Goal: Transaction & Acquisition: Purchase product/service

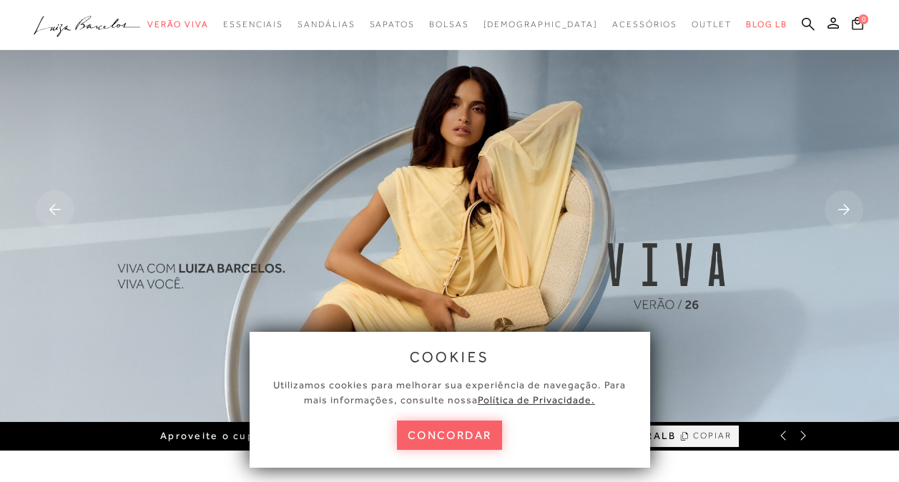
click at [834, 24] on icon at bounding box center [833, 22] width 11 height 11
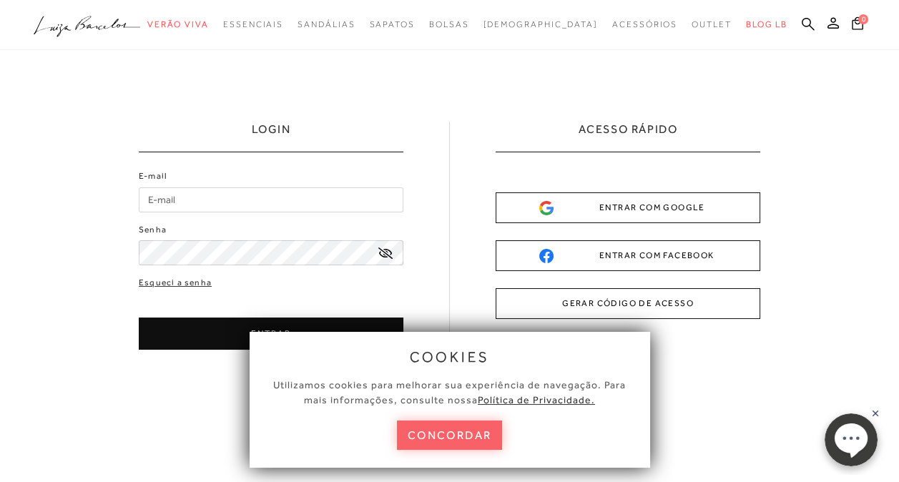
click at [194, 198] on input "E-mail" at bounding box center [271, 199] width 265 height 25
type input "[PERSON_NAME][EMAIL_ADDRESS][DOMAIN_NAME]"
click at [388, 254] on icon at bounding box center [386, 253] width 14 height 11
click at [478, 436] on button "concordar" at bounding box center [450, 435] width 106 height 29
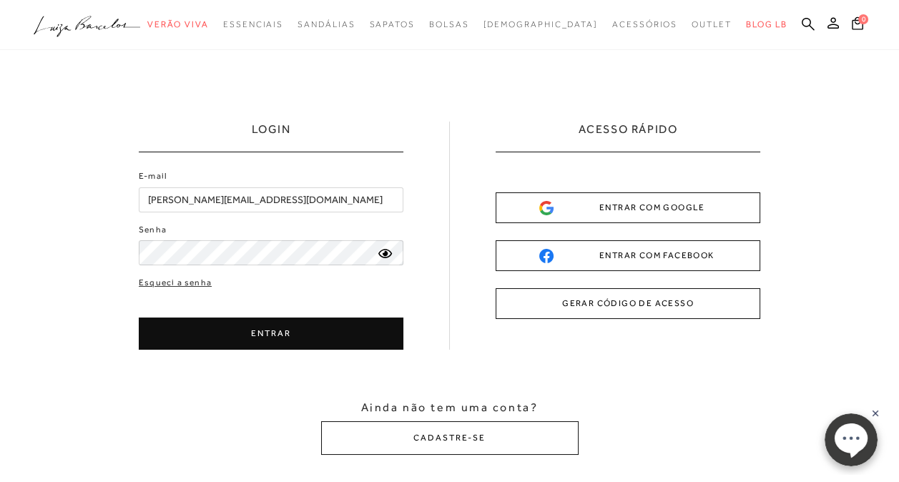
click at [292, 325] on button "ENTRAR" at bounding box center [271, 334] width 265 height 32
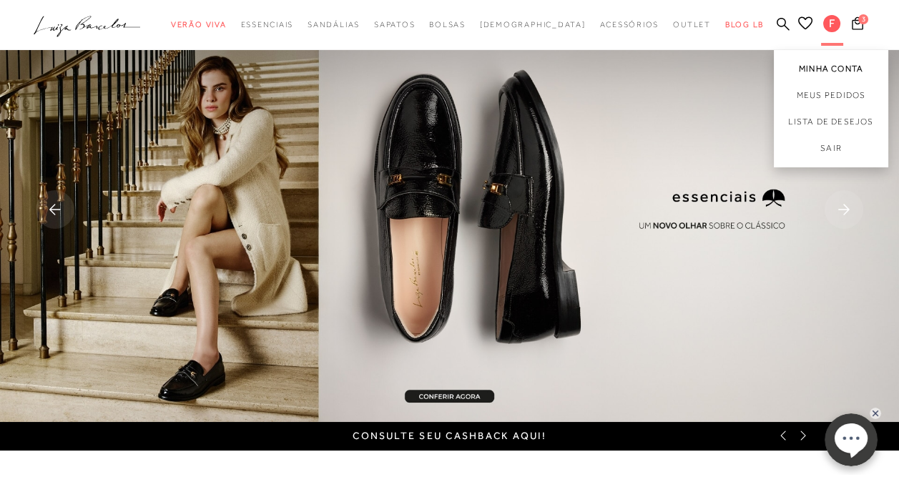
click at [825, 68] on link "Minha Conta" at bounding box center [831, 66] width 114 height 32
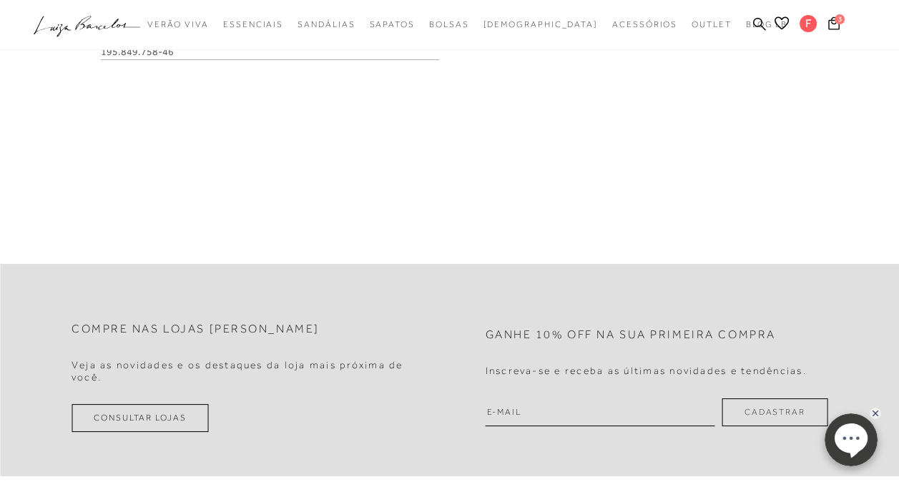
scroll to position [72, 0]
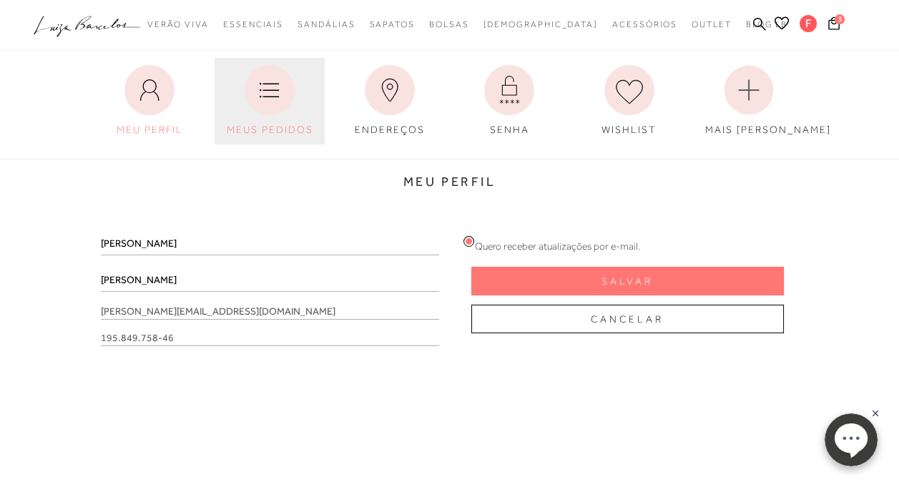
click at [289, 93] on icon at bounding box center [270, 90] width 50 height 50
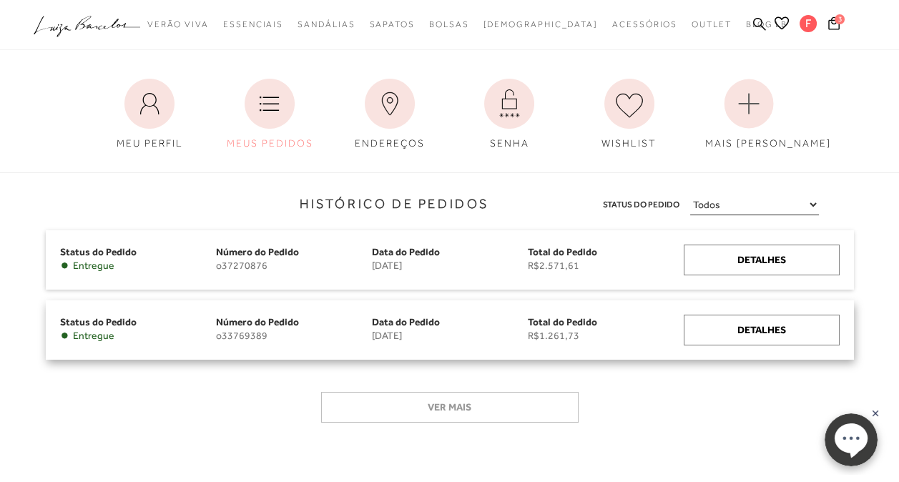
scroll to position [215, 0]
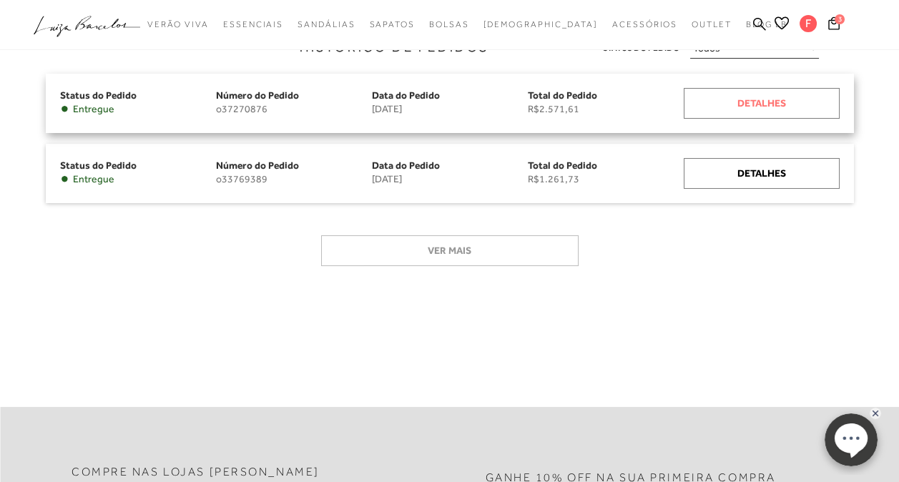
click at [753, 106] on div "Detalhes" at bounding box center [762, 103] width 156 height 31
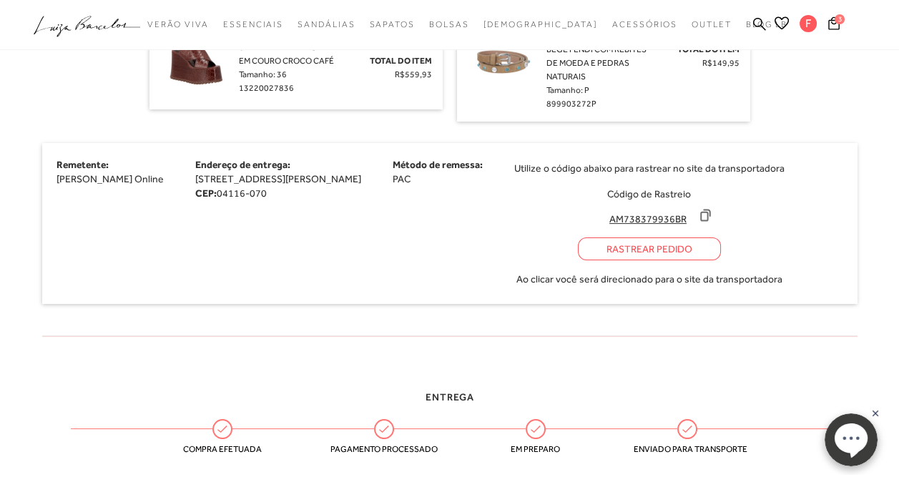
scroll to position [72, 0]
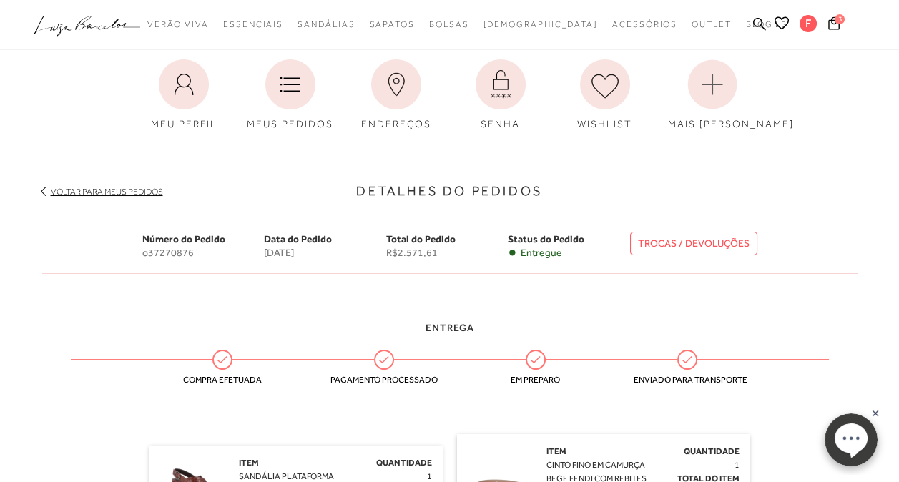
click at [713, 245] on link "TROCAS / DEVOLUÇÕES" at bounding box center [693, 244] width 127 height 24
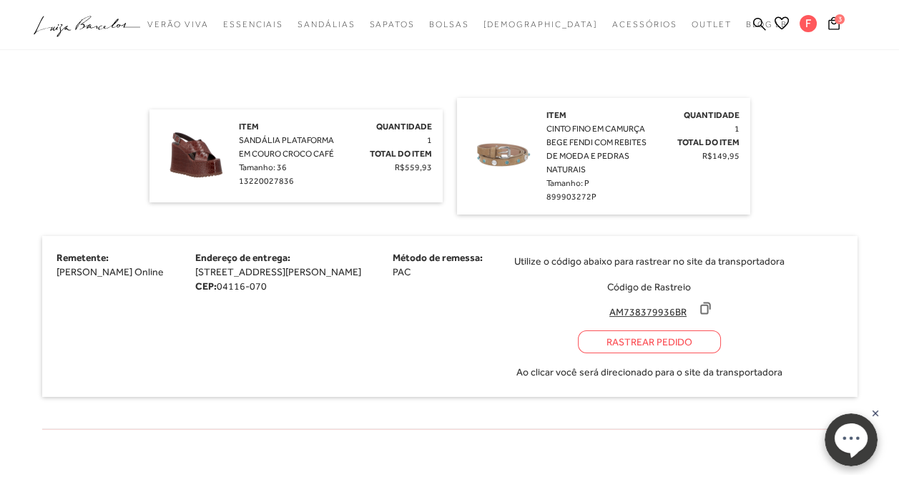
scroll to position [429, 0]
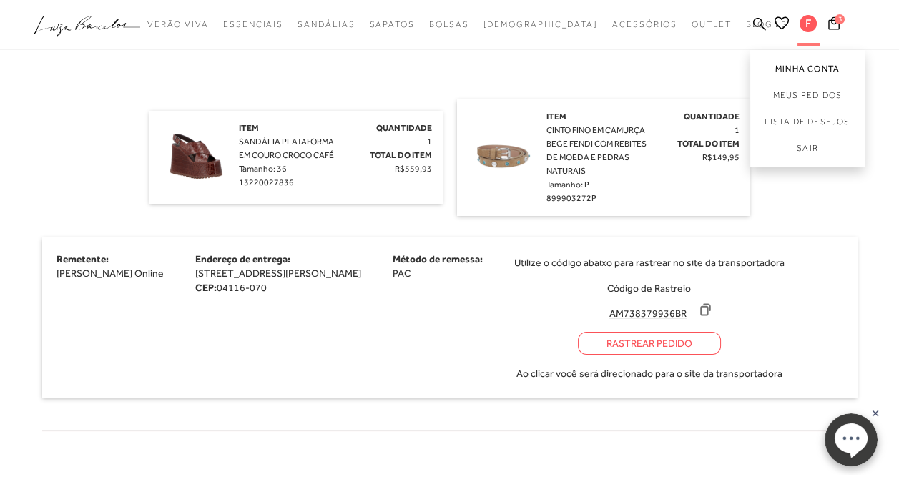
click at [810, 70] on link "Minha Conta" at bounding box center [808, 66] width 114 height 32
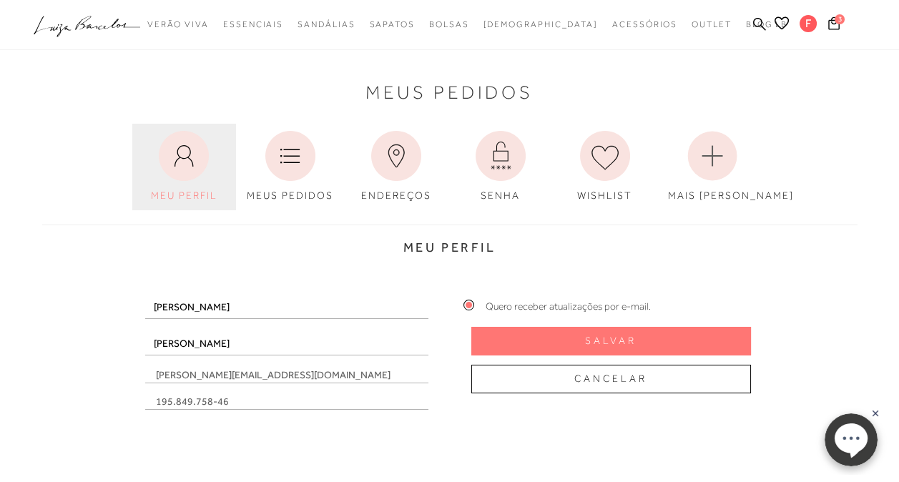
click at [171, 167] on icon at bounding box center [184, 156] width 50 height 50
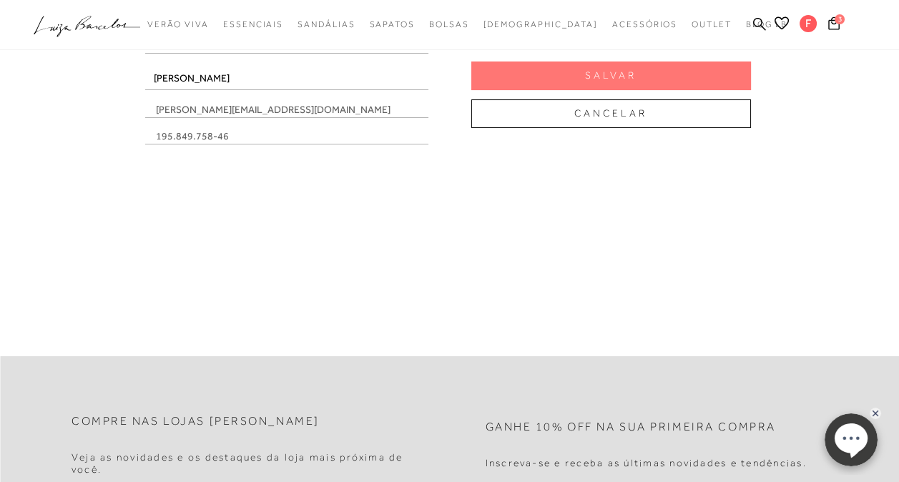
scroll to position [72, 0]
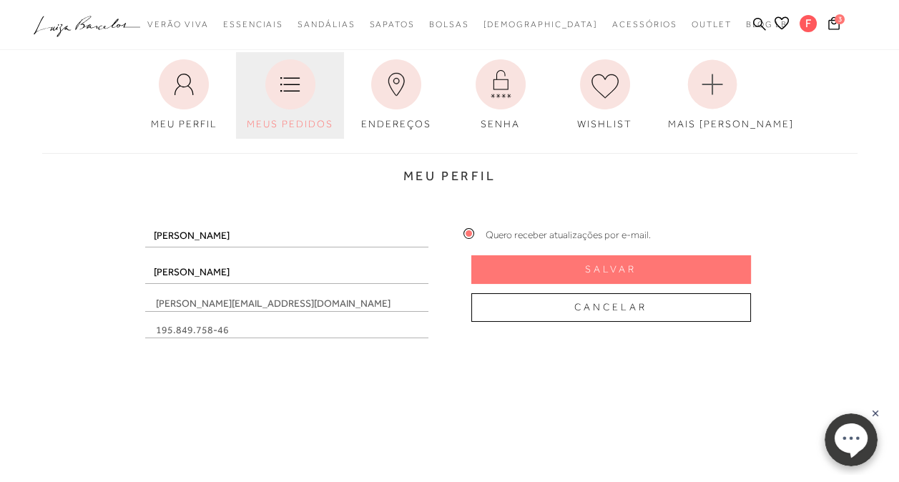
click at [305, 76] on icon at bounding box center [290, 84] width 50 height 50
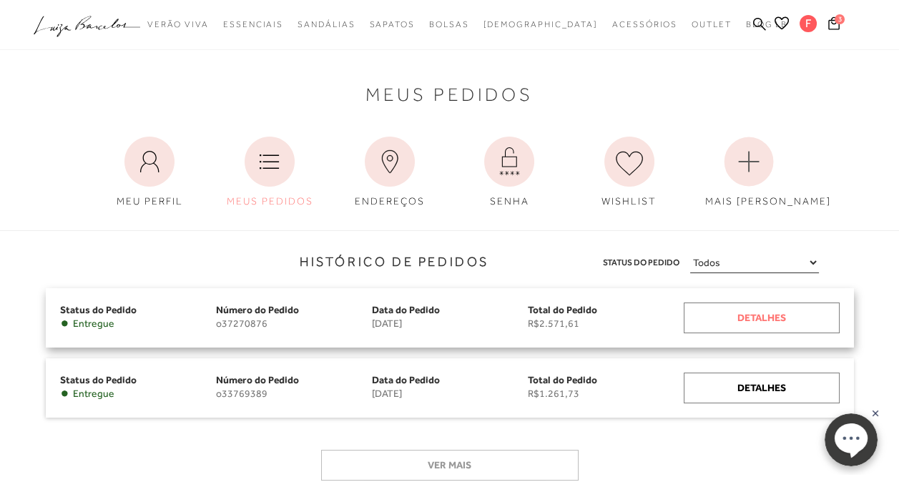
click at [748, 320] on div "Detalhes" at bounding box center [762, 318] width 156 height 31
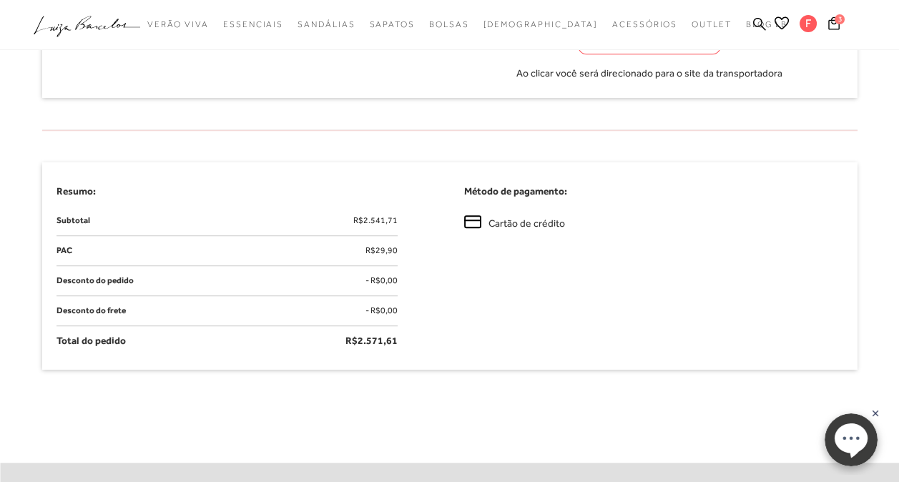
scroll to position [1510, 0]
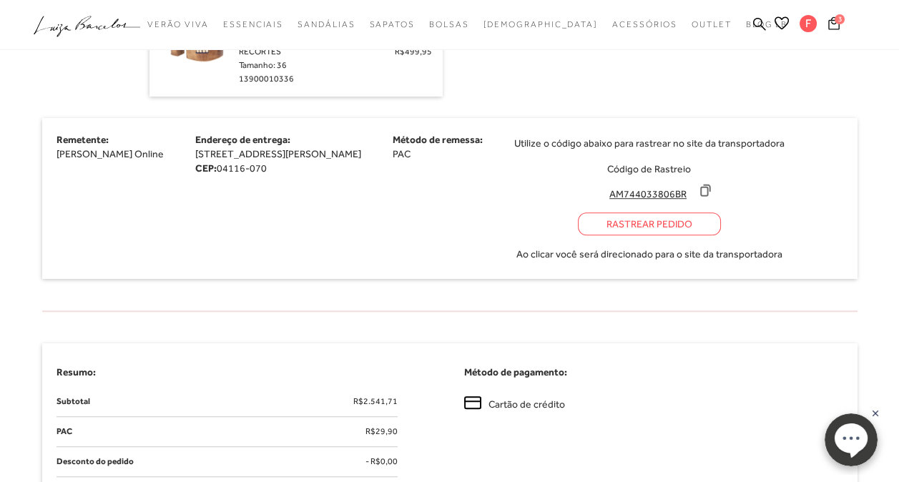
click at [836, 16] on span "3" at bounding box center [840, 19] width 10 height 10
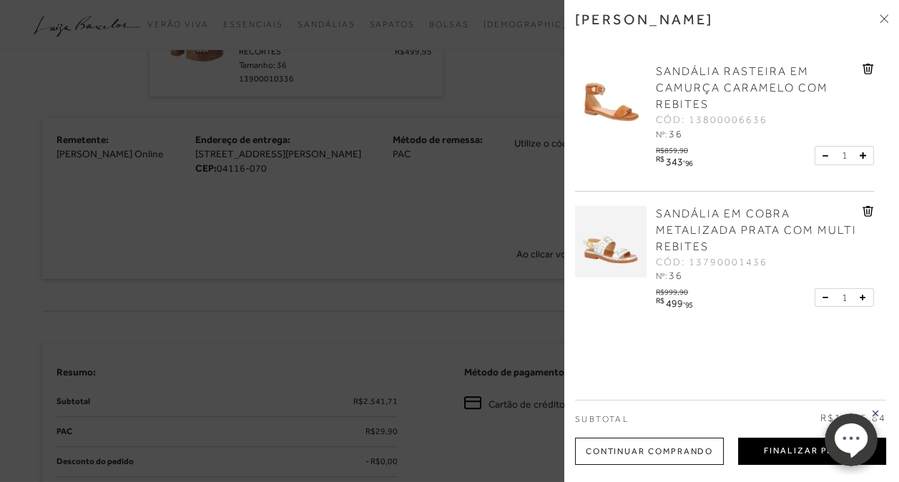
click at [804, 454] on button "Finalizar Pedido" at bounding box center [812, 451] width 148 height 27
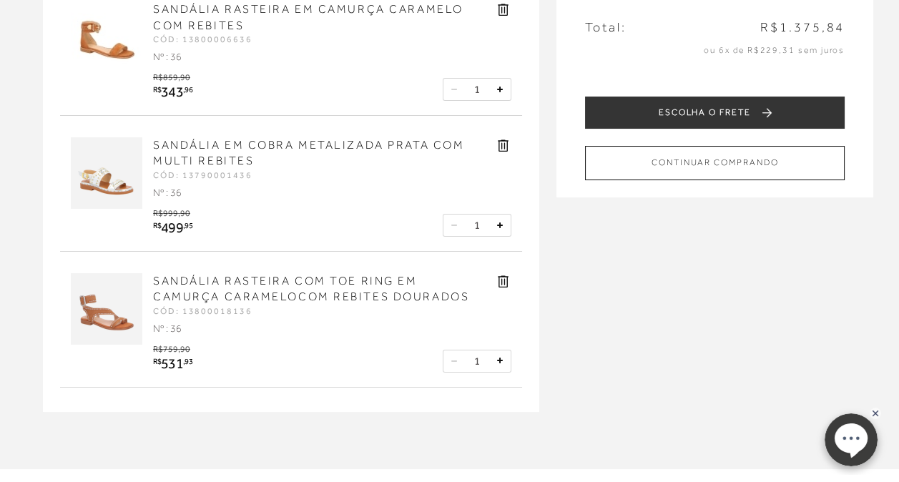
scroll to position [72, 0]
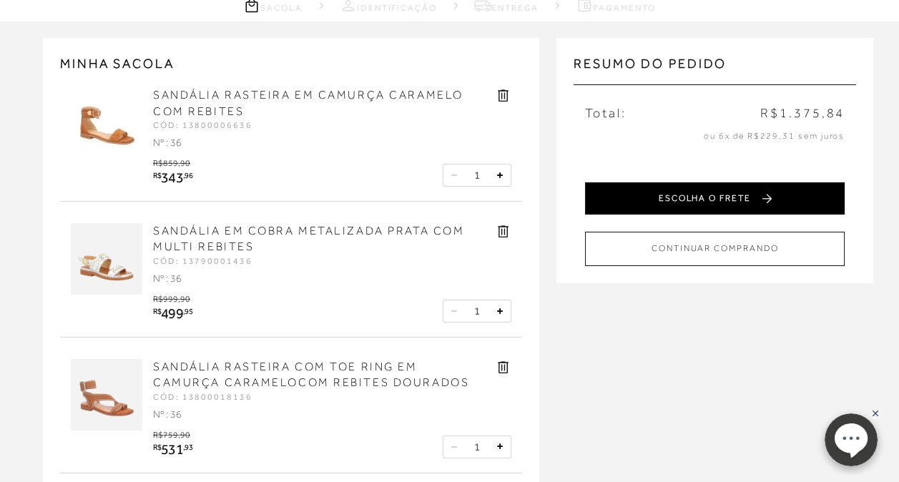
click at [700, 196] on button "ESCOLHA O FRETE" at bounding box center [715, 198] width 260 height 32
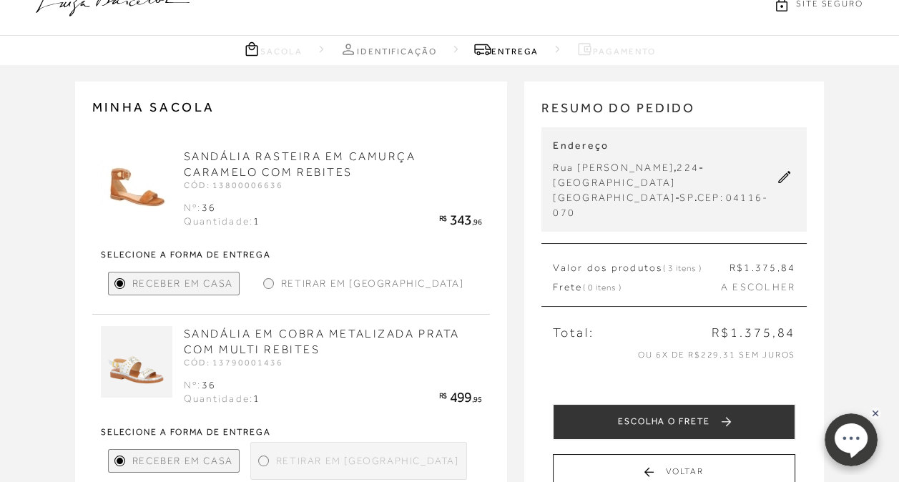
scroll to position [215, 0]
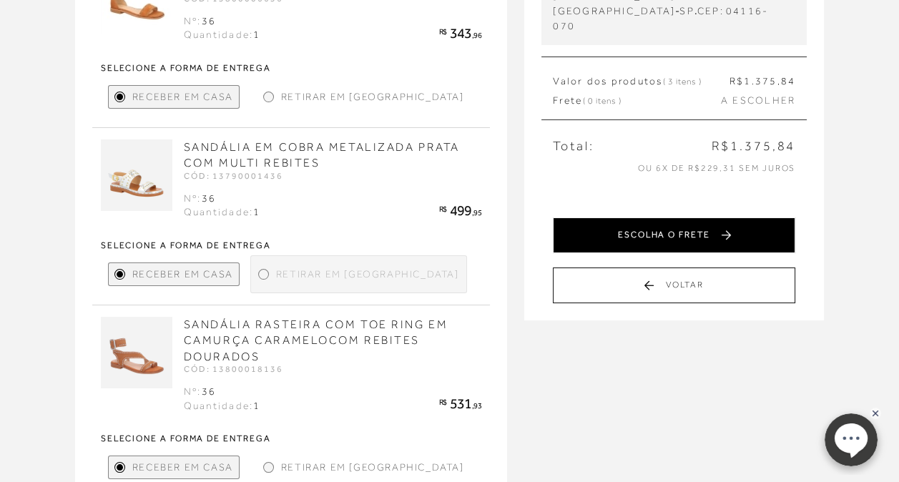
click at [690, 223] on button "ESCOLHA O FRETE" at bounding box center [674, 236] width 243 height 36
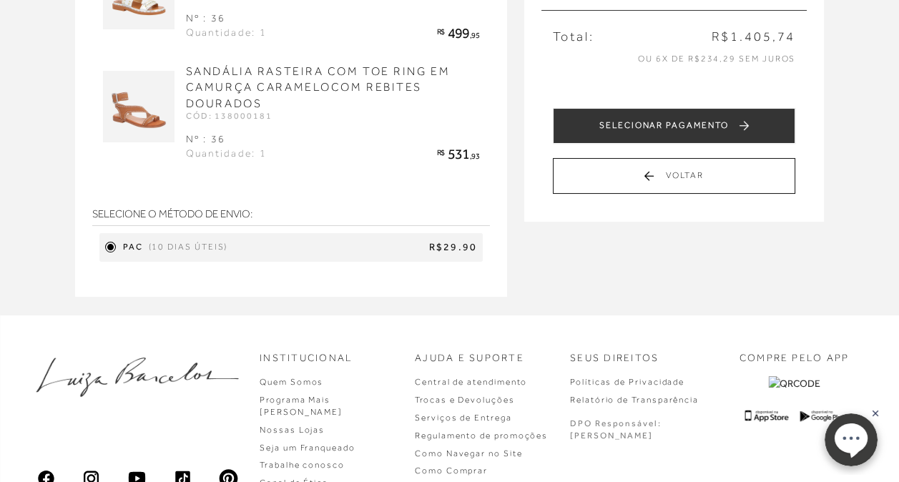
scroll to position [218, 0]
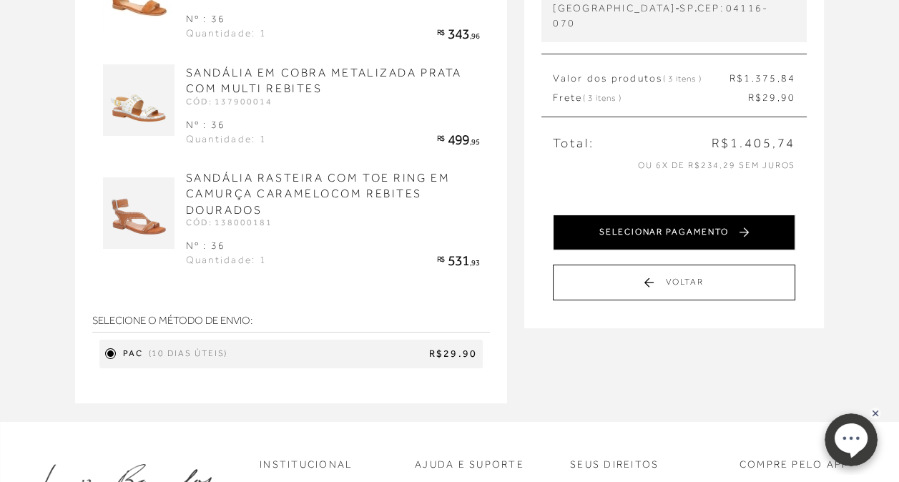
click at [656, 215] on button "SELECIONAR PAGAMENTO" at bounding box center [674, 233] width 243 height 36
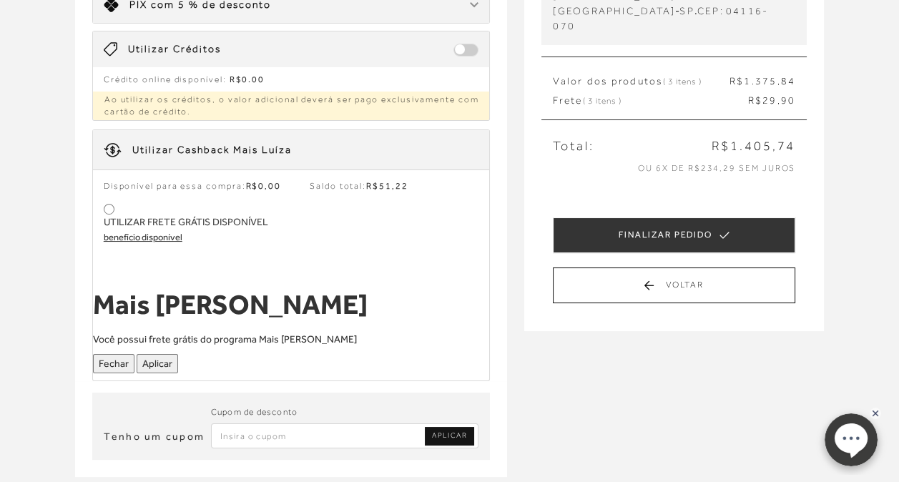
scroll to position [72, 0]
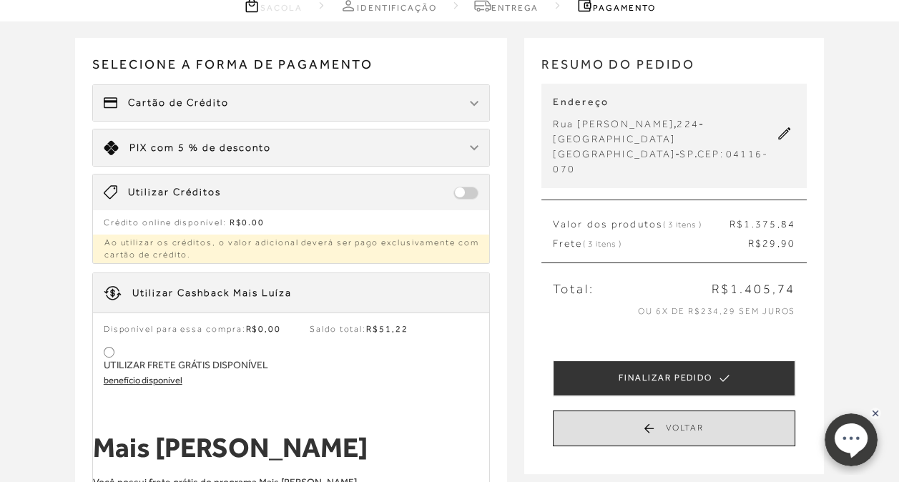
click at [690, 413] on button "Voltar" at bounding box center [674, 429] width 243 height 36
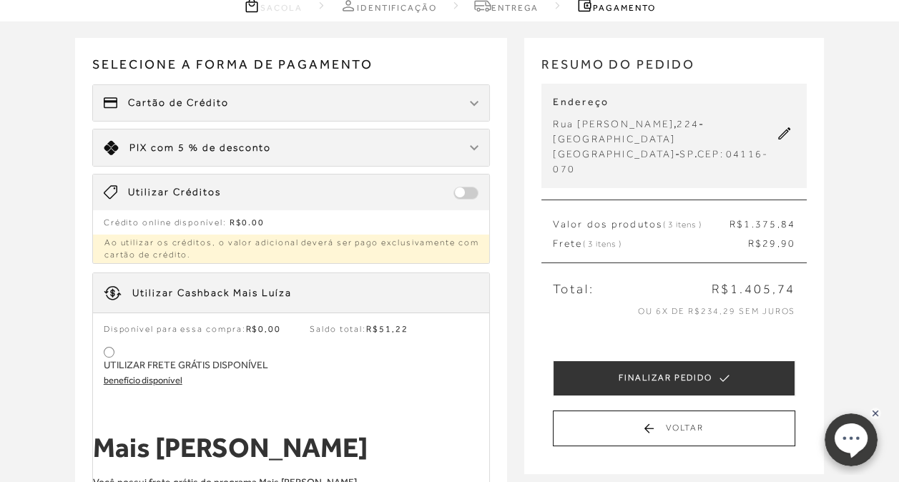
scroll to position [0, 0]
